Goal: Task Accomplishment & Management: Manage account settings

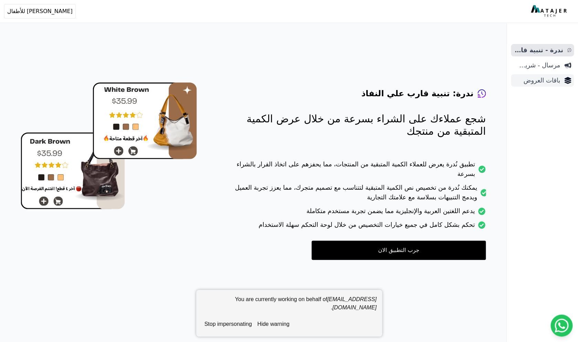
click at [542, 84] on span "باقات العروض" at bounding box center [536, 81] width 46 height 10
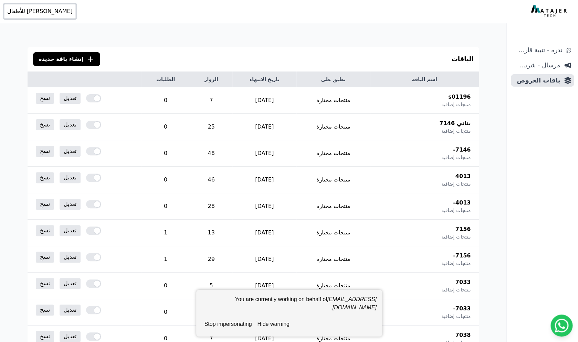
click at [32, 11] on span "[PERSON_NAME] للأطفال" at bounding box center [39, 11] width 65 height 8
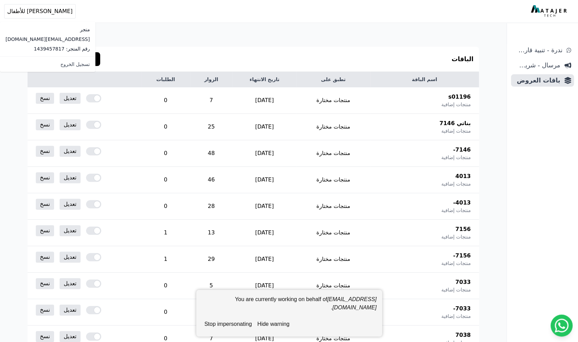
click at [22, 49] on p "رقم المتجر: 1439457817" at bounding box center [48, 48] width 84 height 7
copy p "1439457817"
click at [223, 223] on button "stop impersonating" at bounding box center [228, 324] width 53 height 14
